Goal: Information Seeking & Learning: Learn about a topic

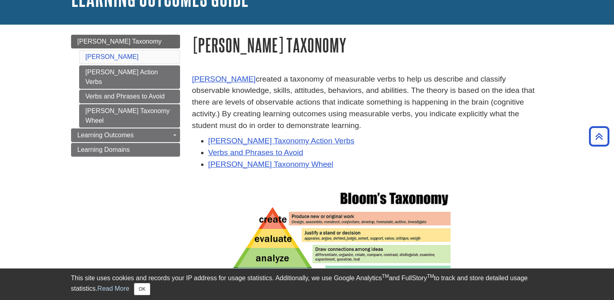
scroll to position [62, 0]
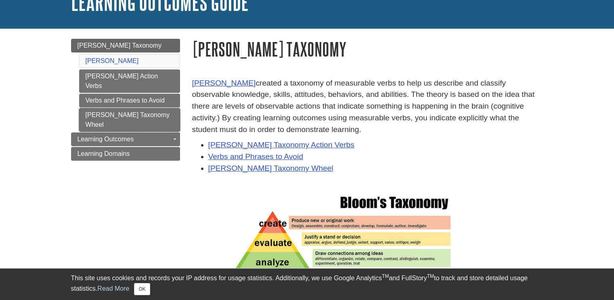
click at [155, 108] on link "[PERSON_NAME] Taxonomy Wheel" at bounding box center [129, 119] width 101 height 23
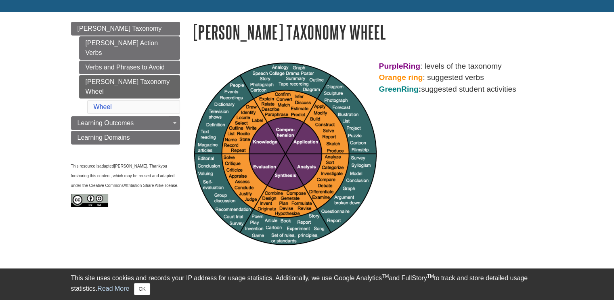
scroll to position [79, 0]
